Goal: Information Seeking & Learning: Learn about a topic

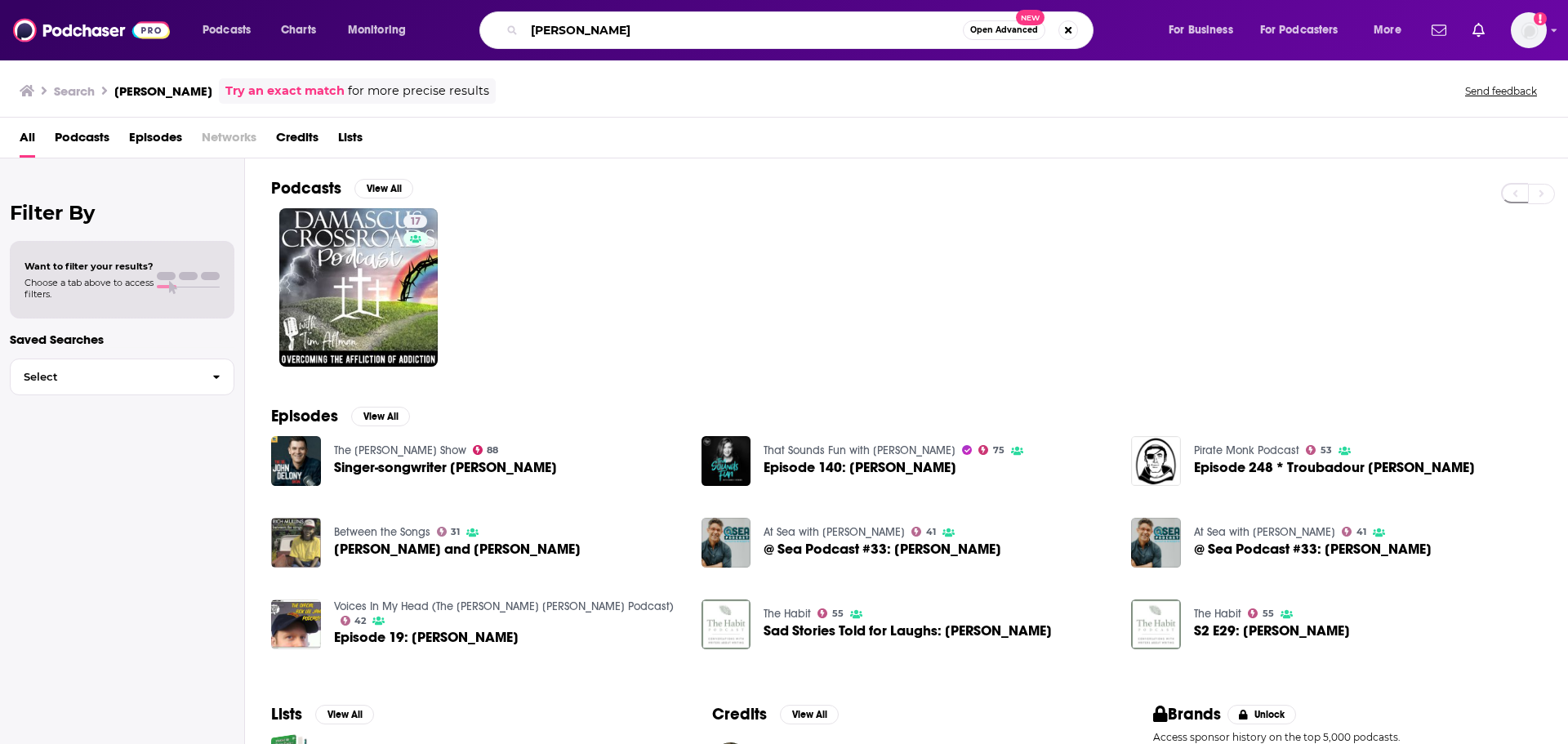
click at [593, 38] on input "[PERSON_NAME]" at bounding box center [744, 30] width 438 height 26
type input "all the buried women"
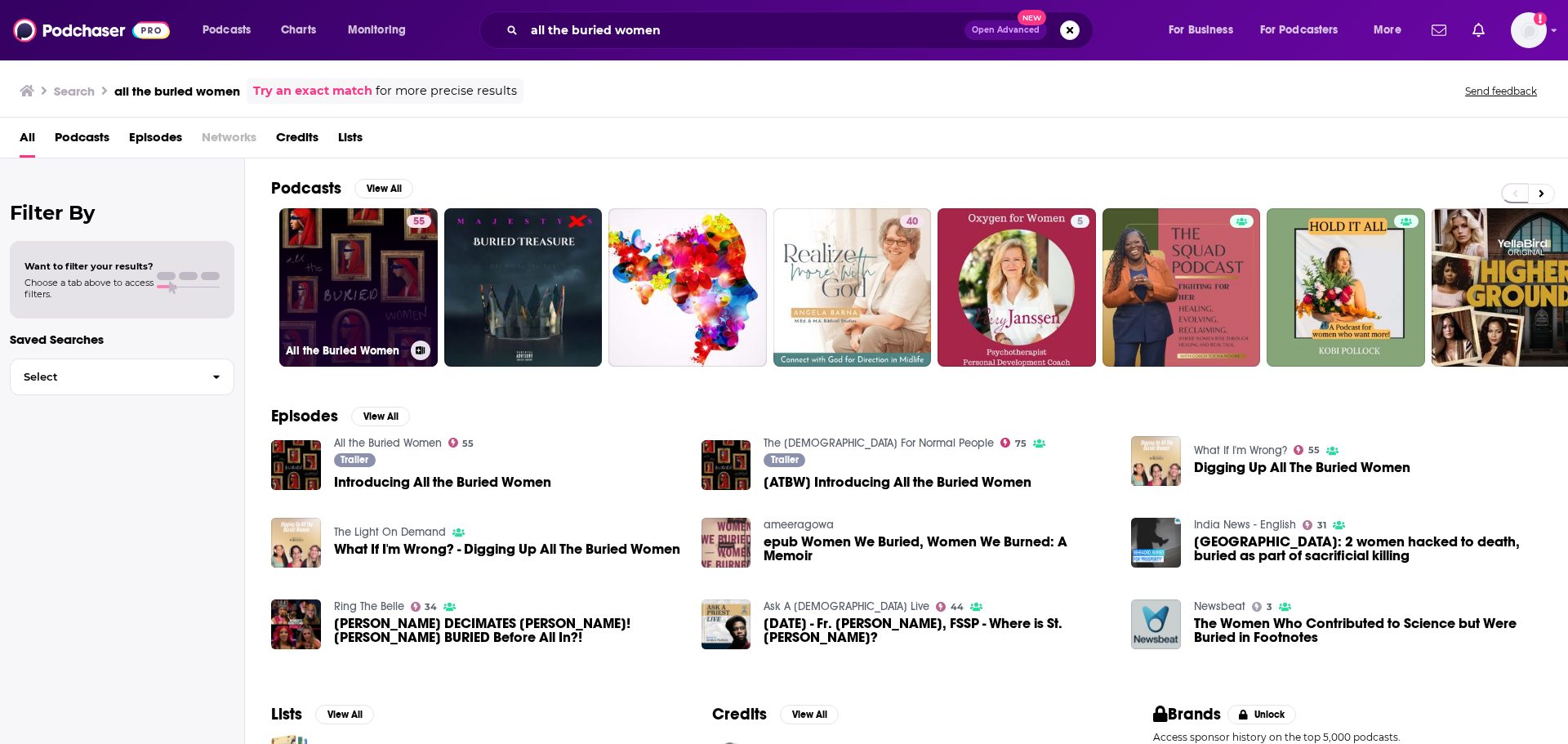
click at [363, 333] on link "55 All the Buried Women" at bounding box center [358, 288] width 158 height 159
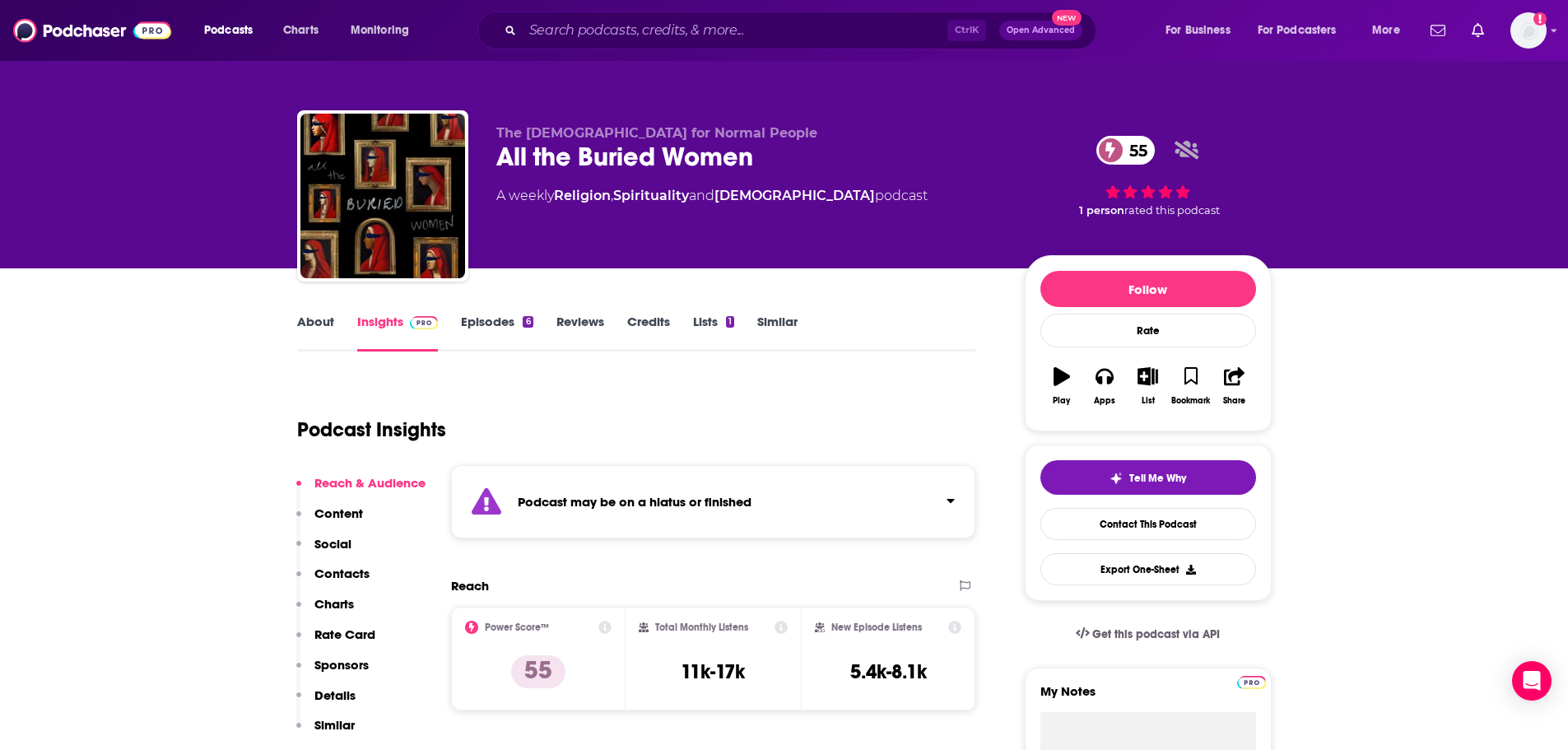
click at [480, 327] on link "Episodes 6" at bounding box center [496, 332] width 72 height 38
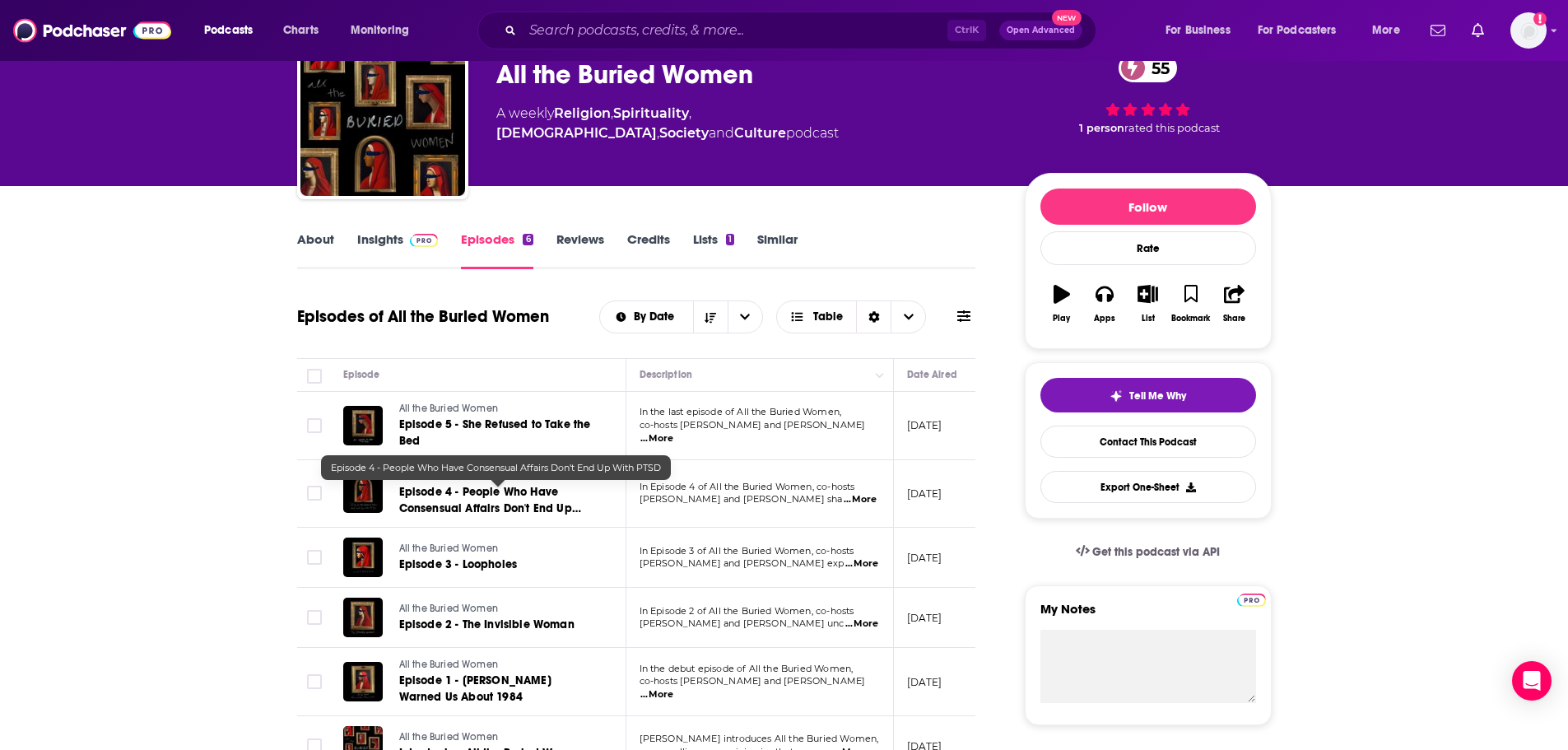
scroll to position [165, 0]
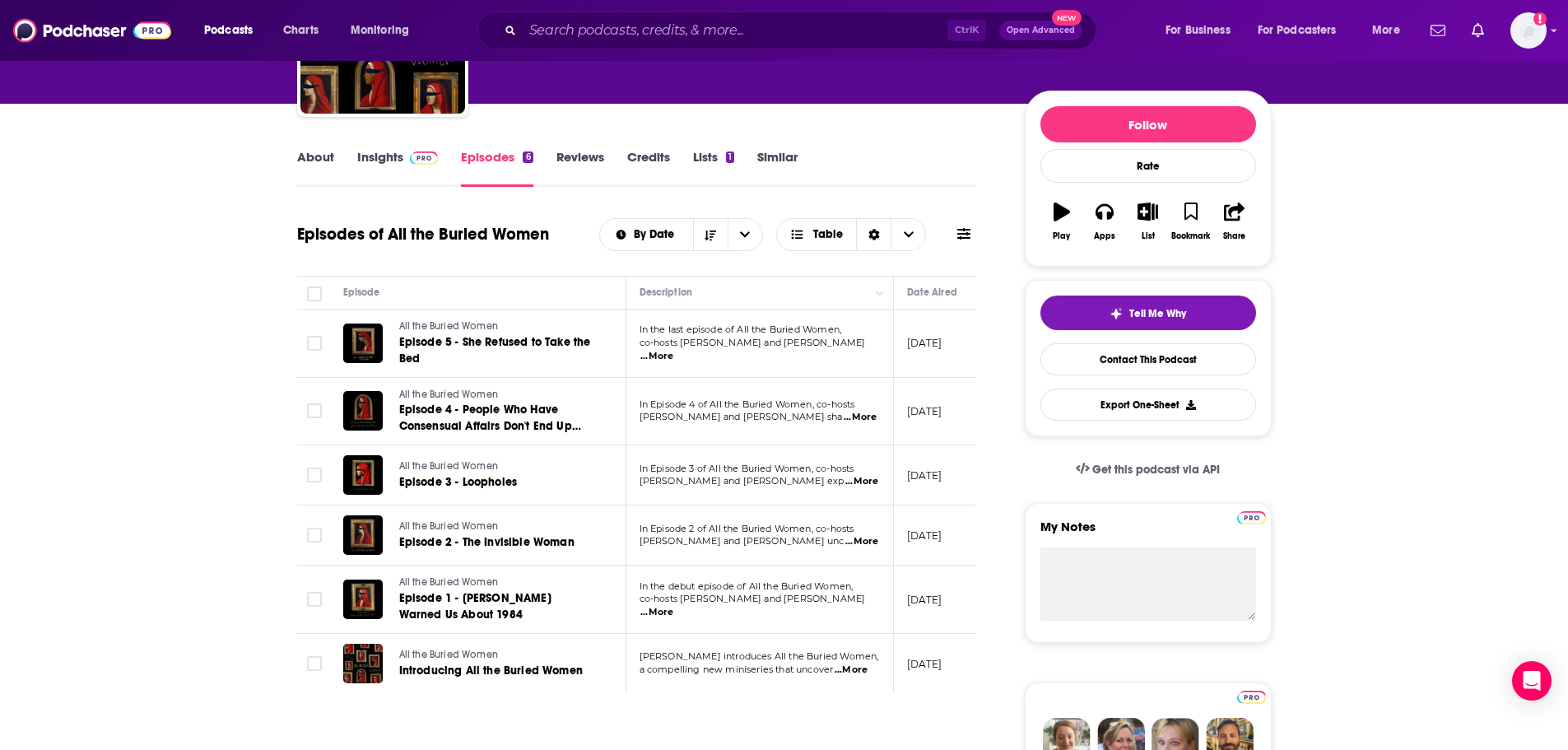
click at [395, 162] on link "Insights" at bounding box center [397, 168] width 81 height 38
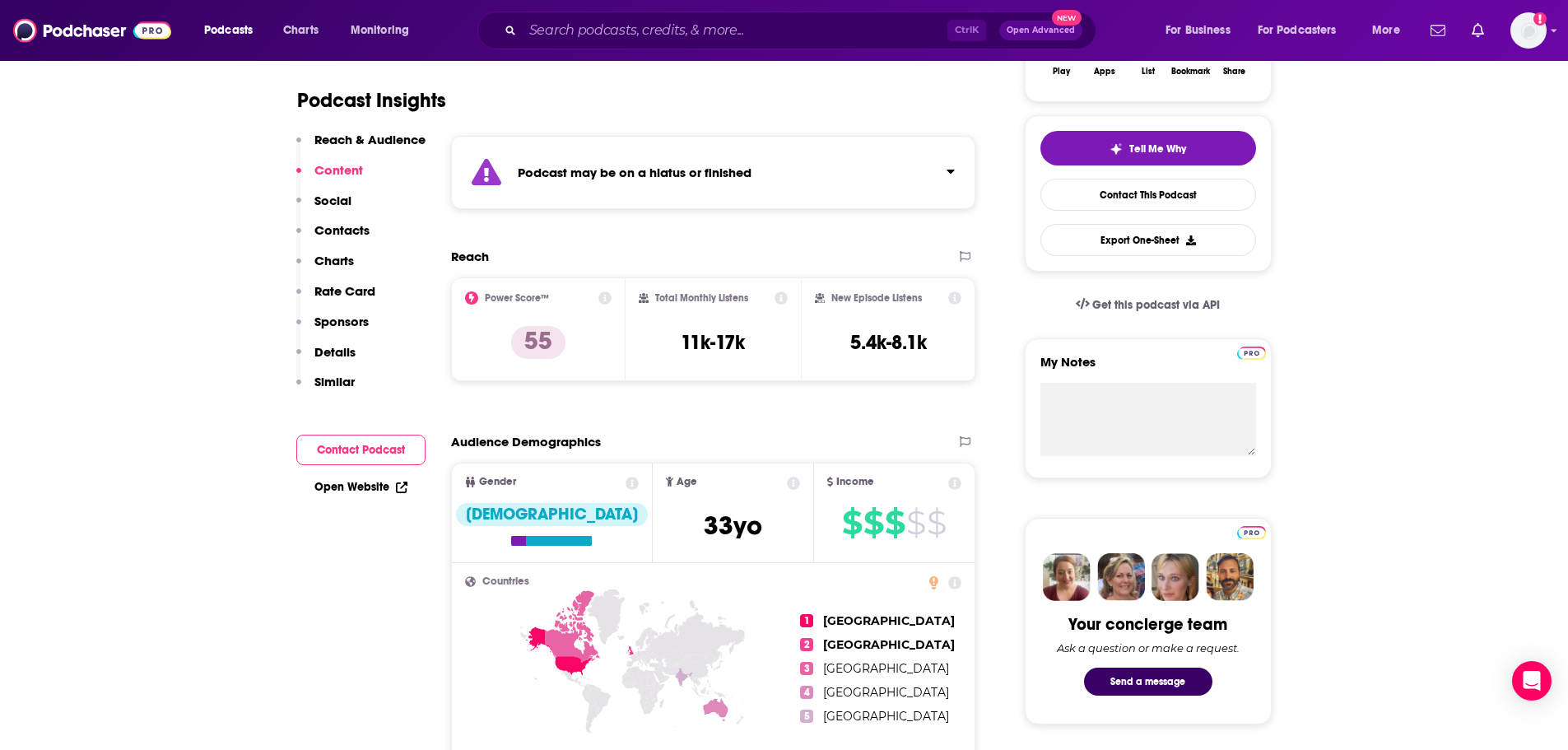
scroll to position [82, 0]
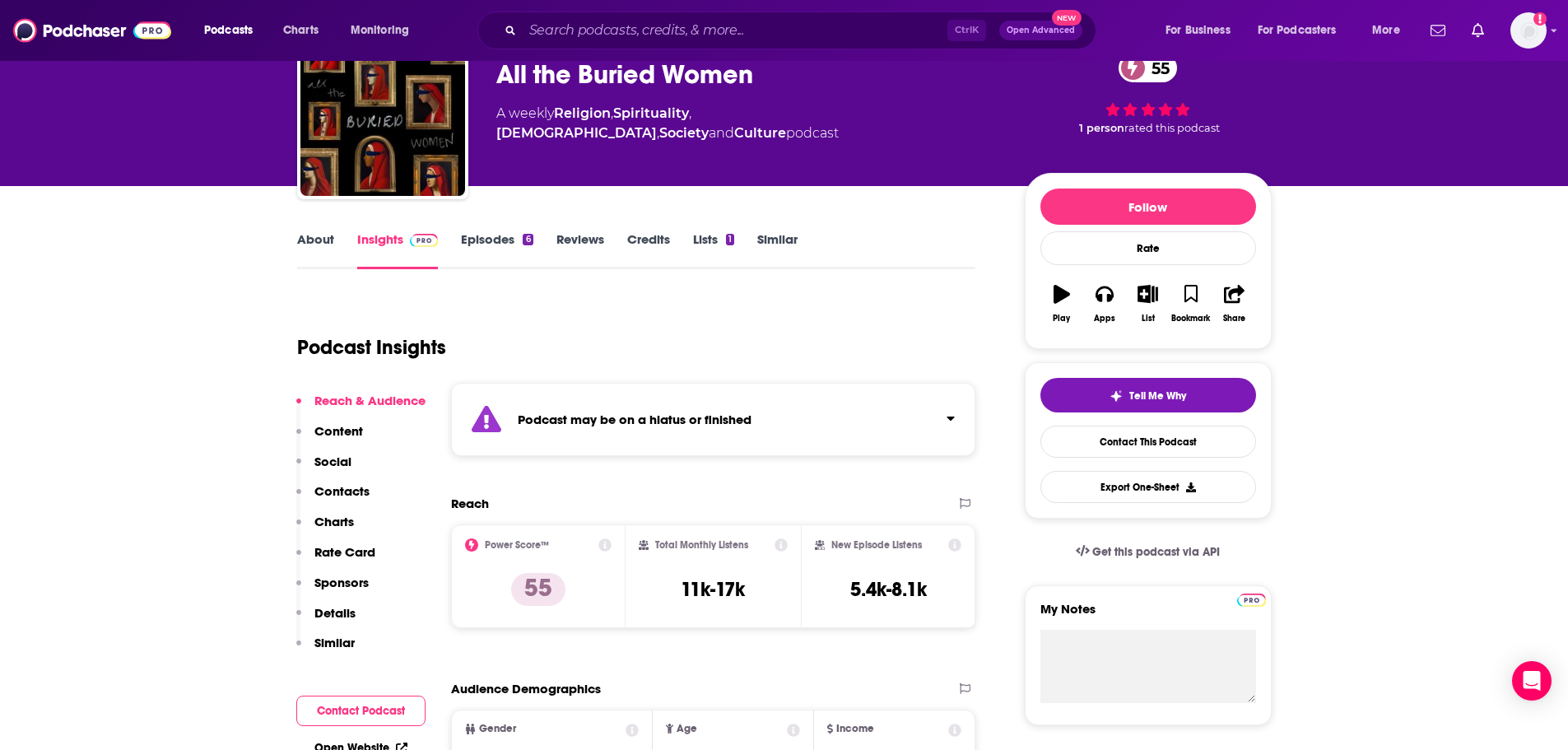
click at [493, 239] on link "Episodes 6" at bounding box center [496, 250] width 72 height 38
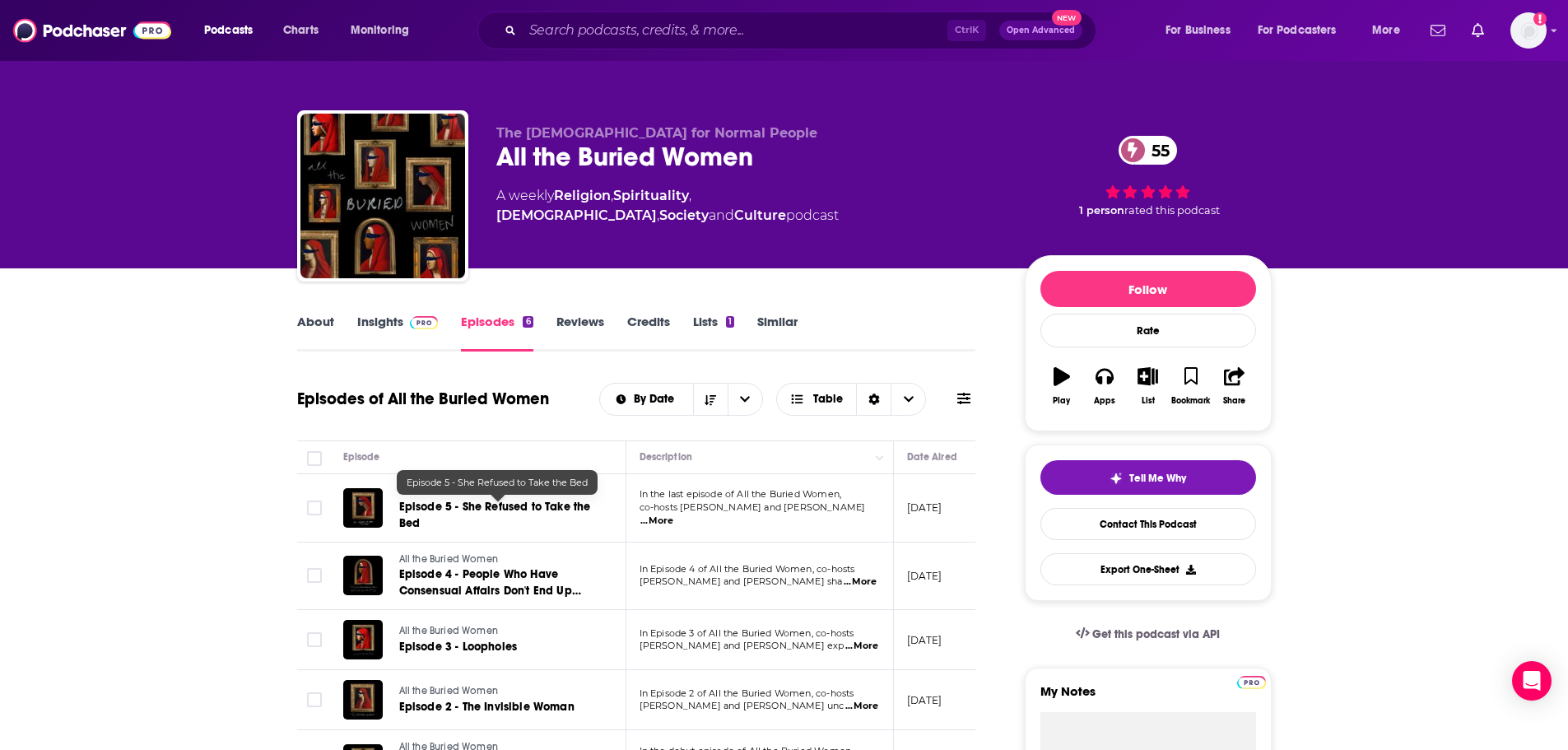
click at [492, 512] on span "Episode 5 - She Refused to Take the Bed" at bounding box center [495, 515] width 192 height 31
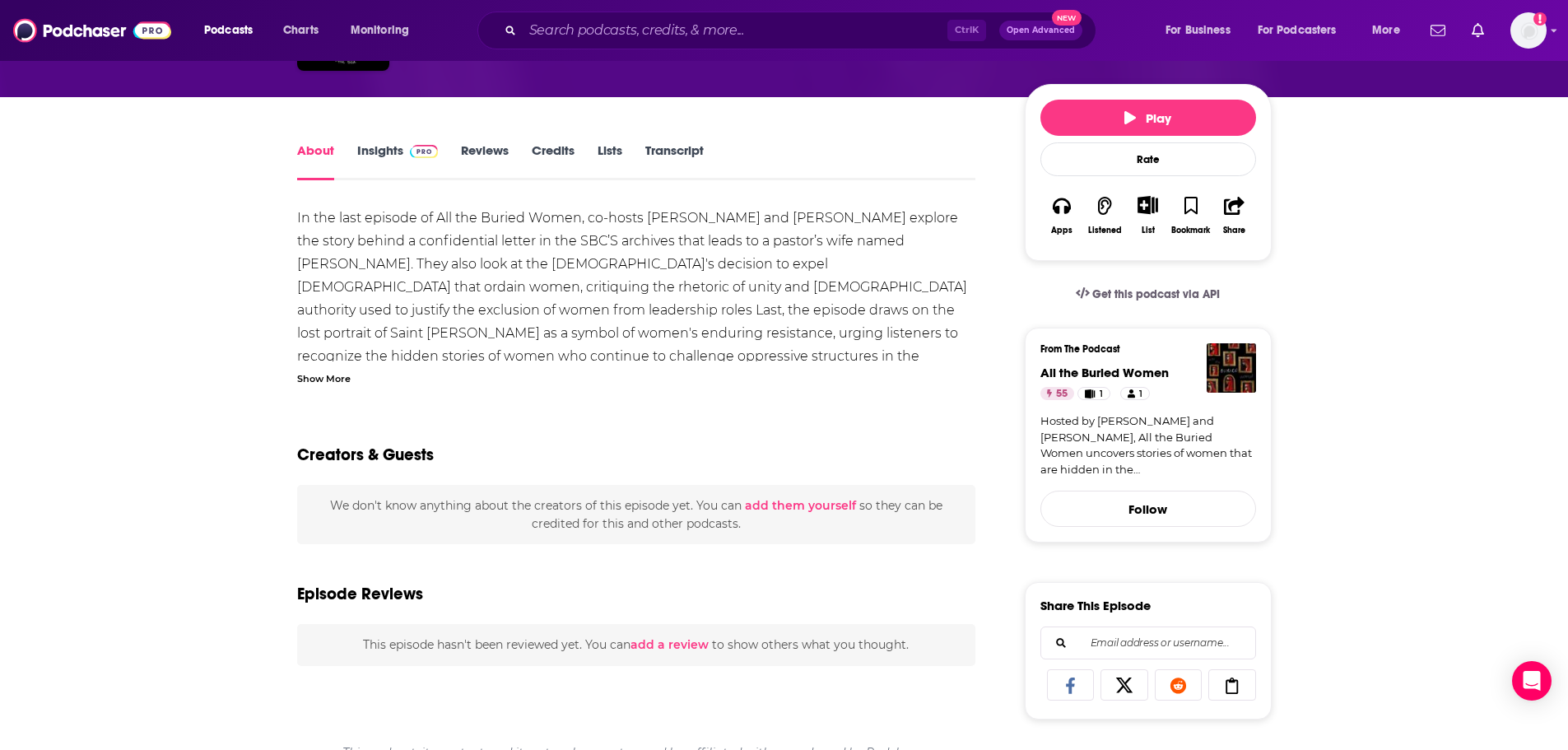
scroll to position [82, 0]
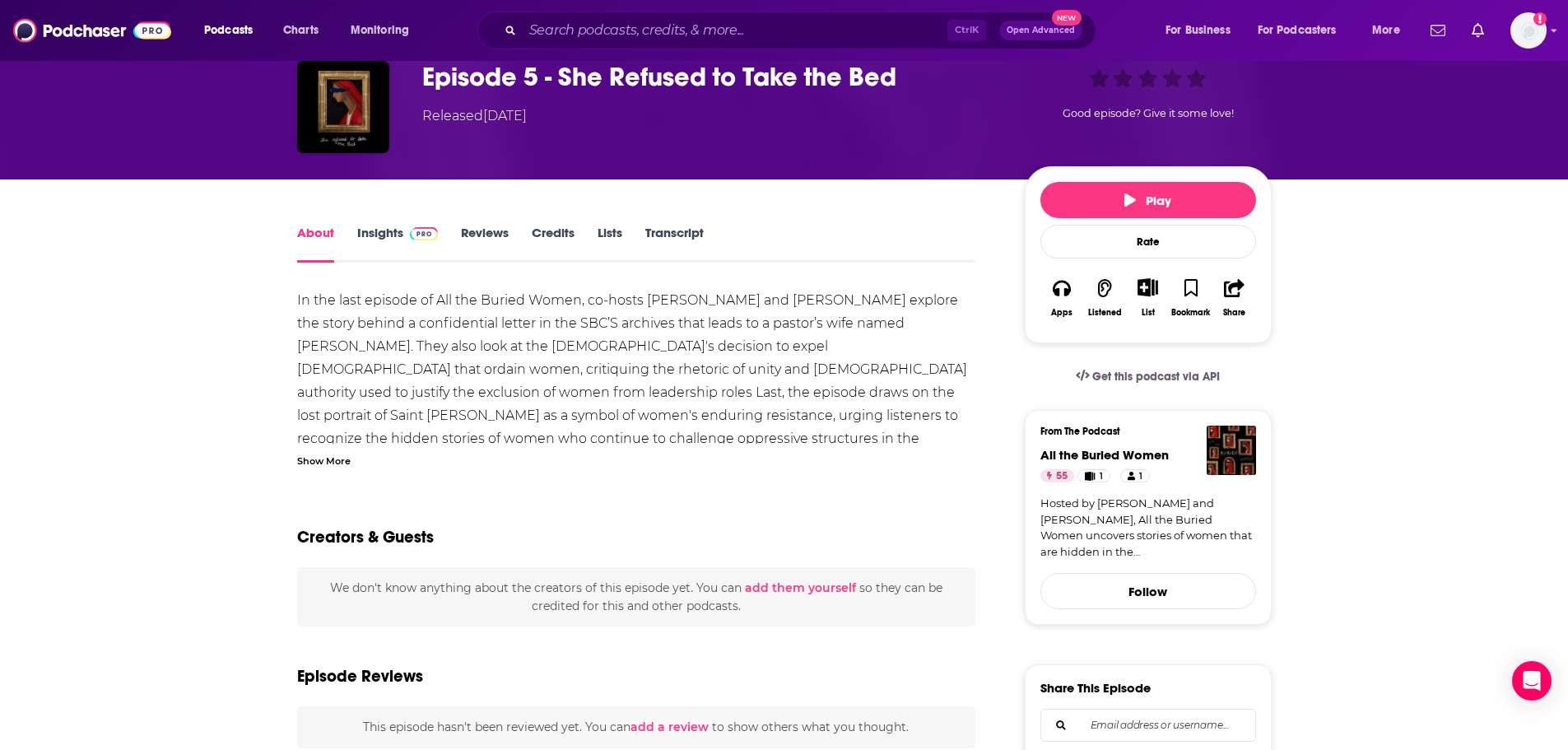
click at [400, 237] on link "Insights" at bounding box center [397, 243] width 81 height 38
click at [400, 180] on div "Episode 5 - She Refused to Take the Bed Released Thursday, 10th April 2025 Good…" at bounding box center [784, 107] width 1053 height 145
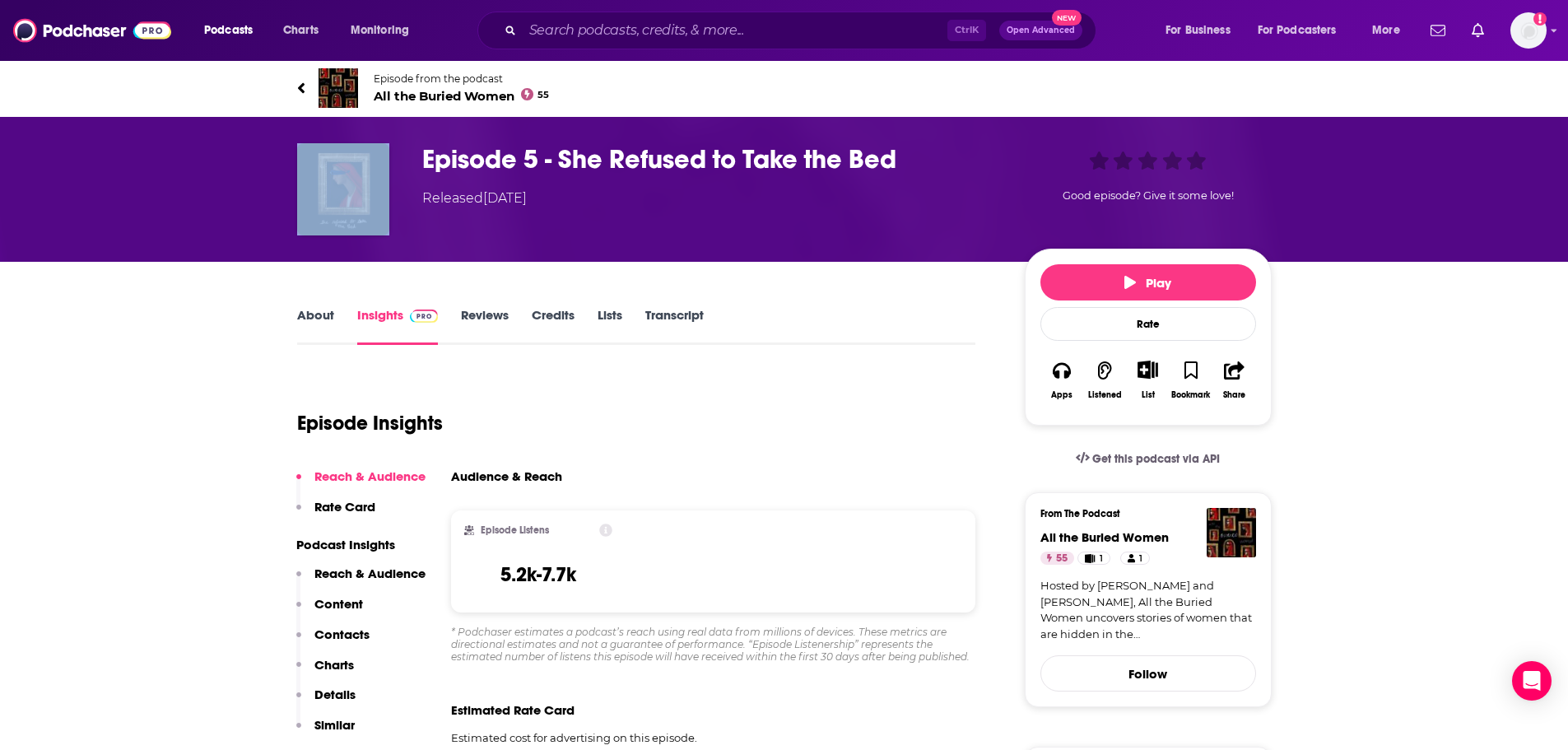
click at [300, 84] on icon at bounding box center [300, 87] width 8 height 17
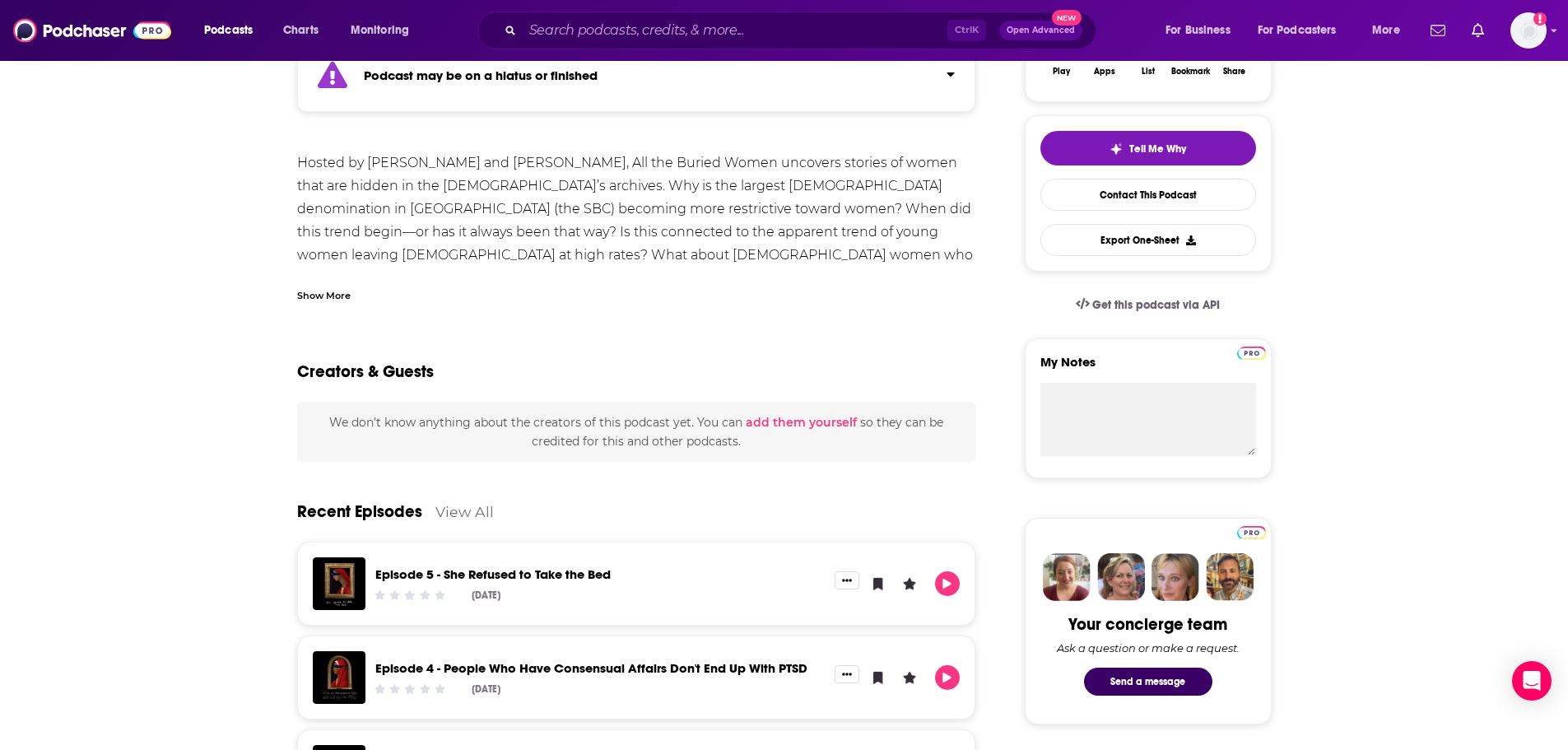
scroll to position [247, 0]
